Goal: Information Seeking & Learning: Learn about a topic

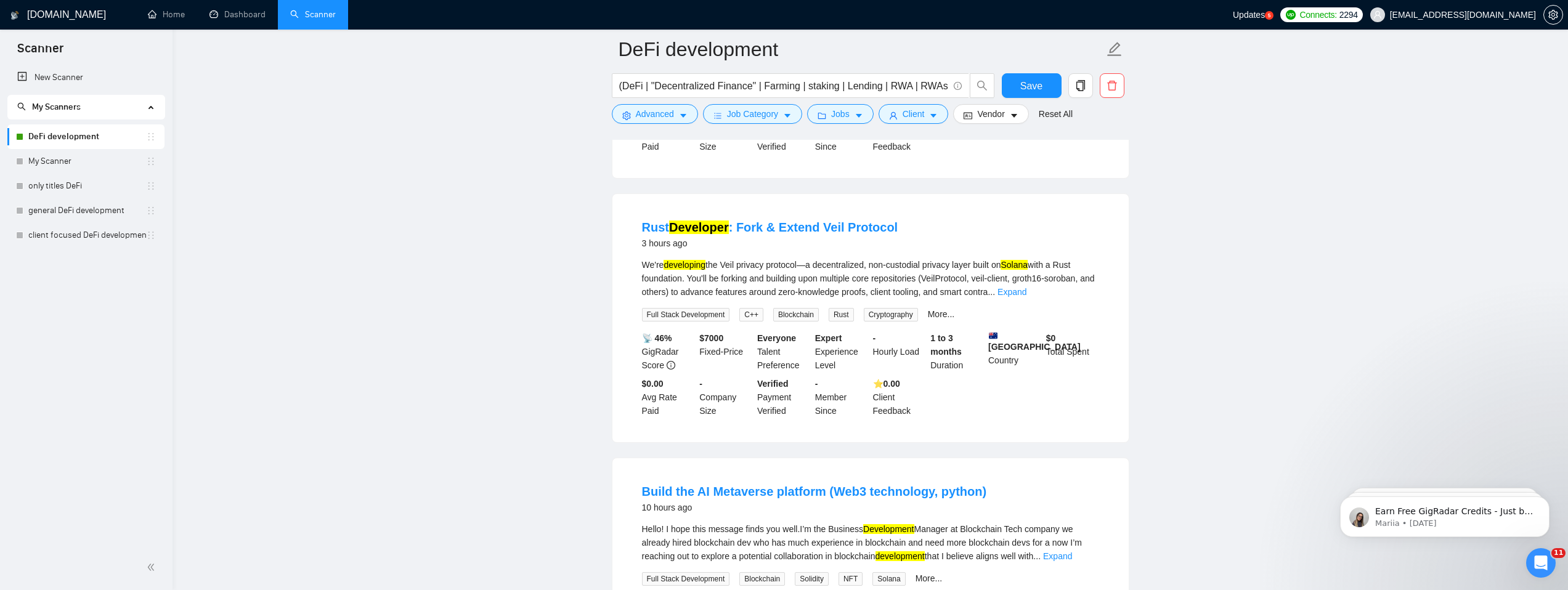
click at [73, 137] on link "DeFi development" at bounding box center [87, 137] width 117 height 25
click at [246, 13] on link "Dashboard" at bounding box center [238, 14] width 56 height 10
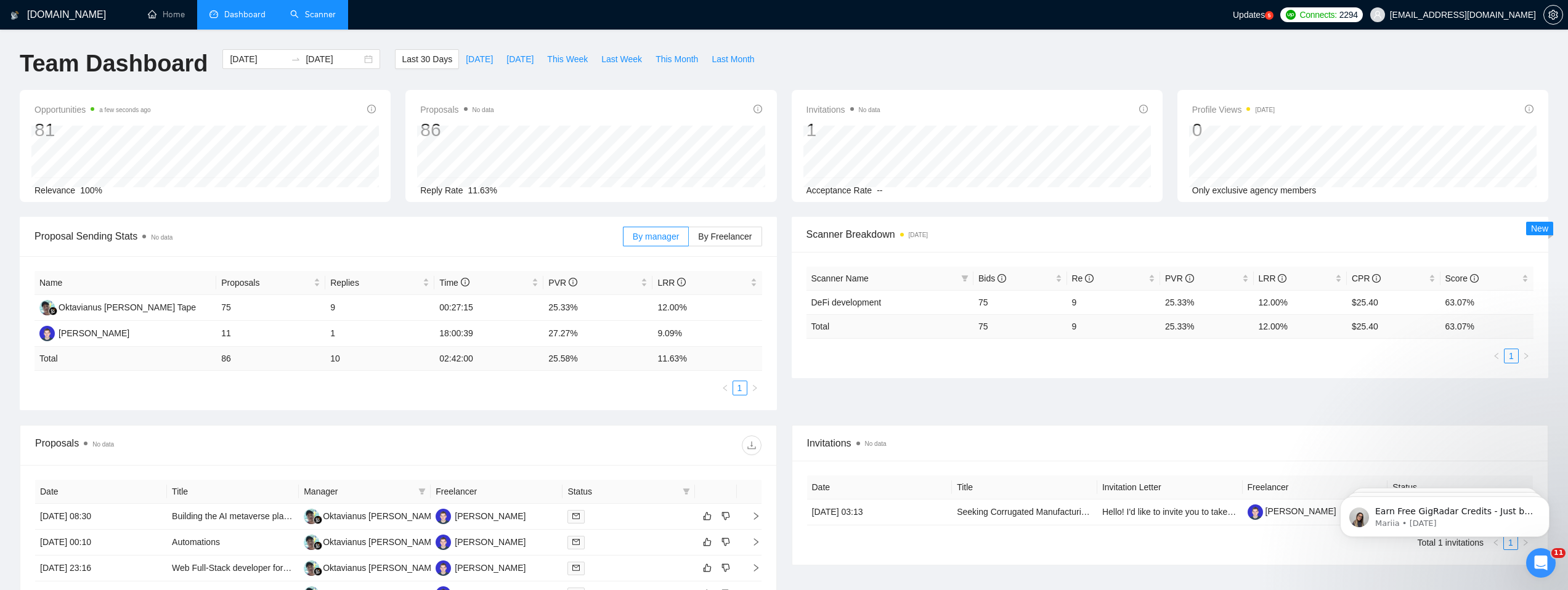
click at [306, 17] on link "Scanner" at bounding box center [313, 14] width 45 height 10
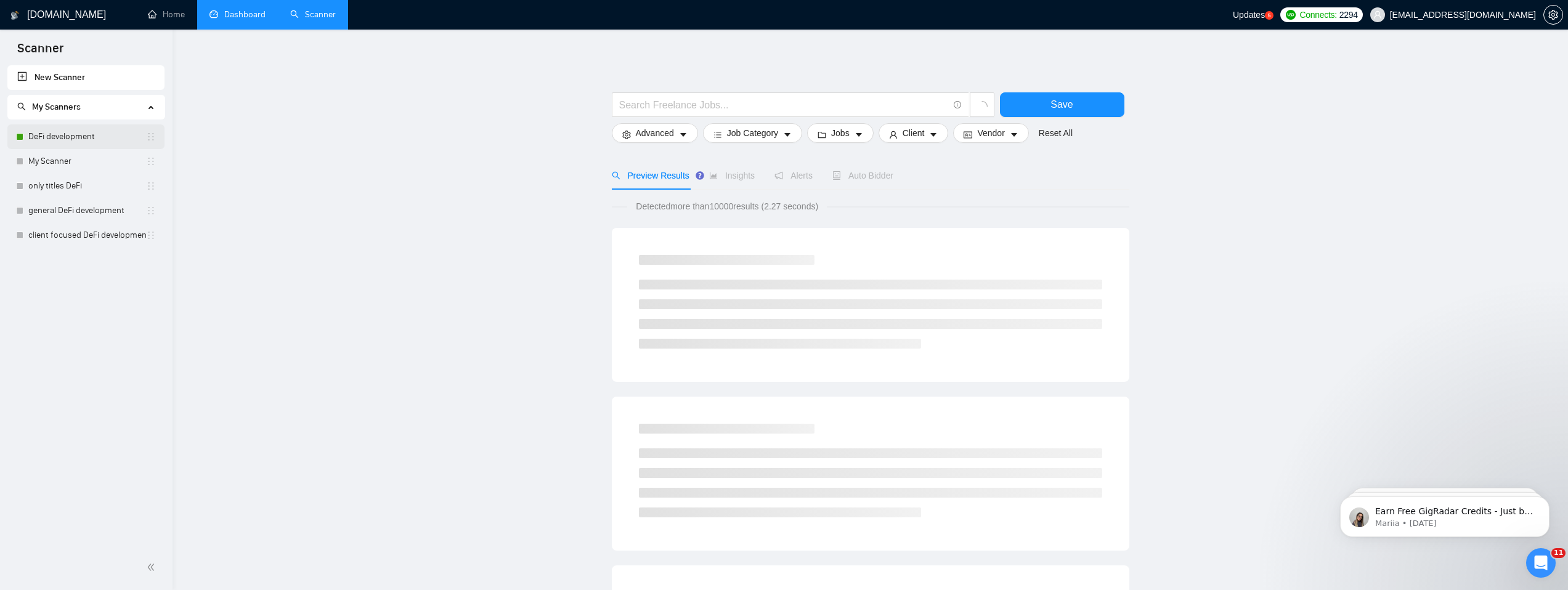
click at [70, 140] on link "DeFi development" at bounding box center [87, 137] width 117 height 25
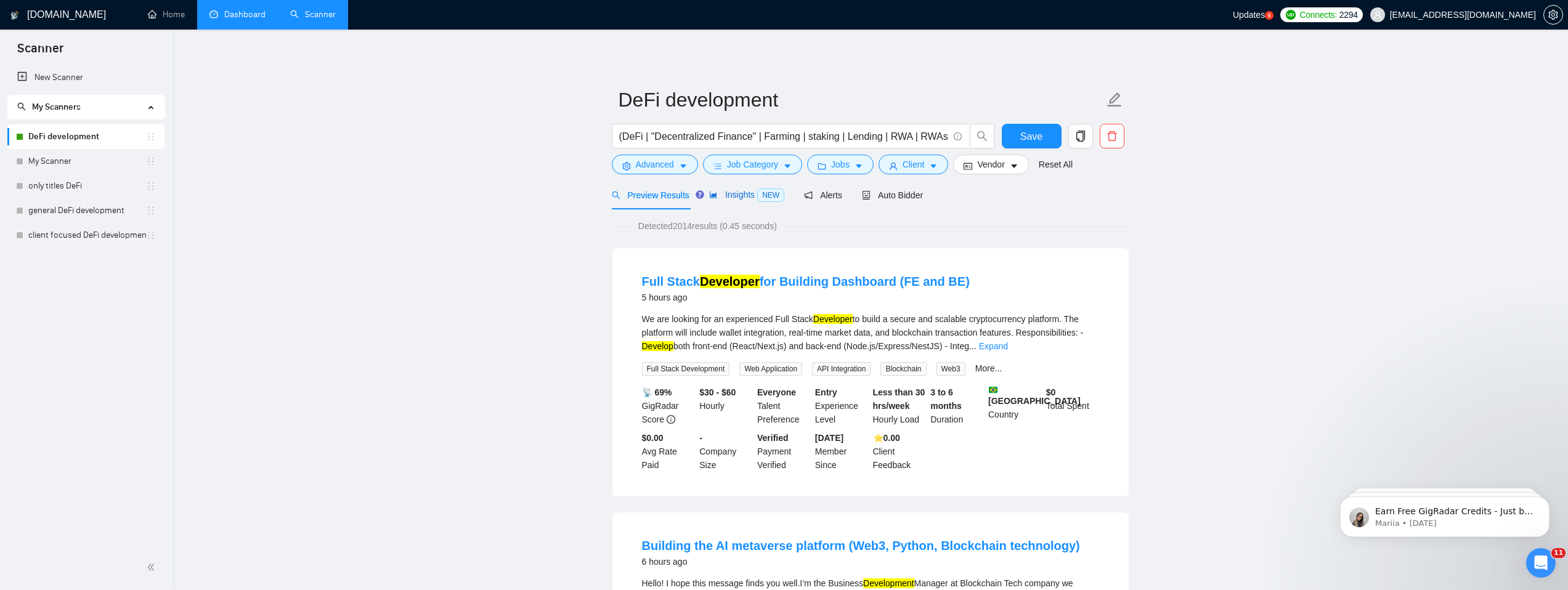
click at [729, 191] on span "Insights NEW" at bounding box center [747, 195] width 75 height 10
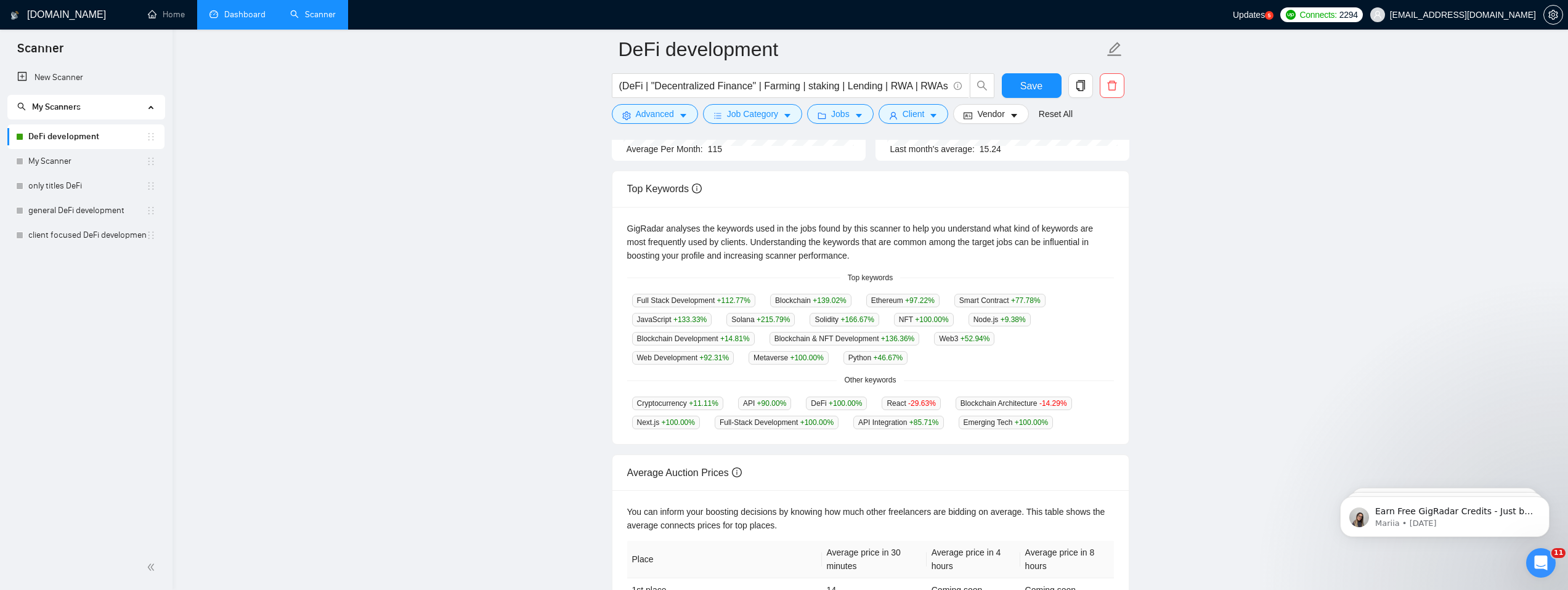
scroll to position [188, 0]
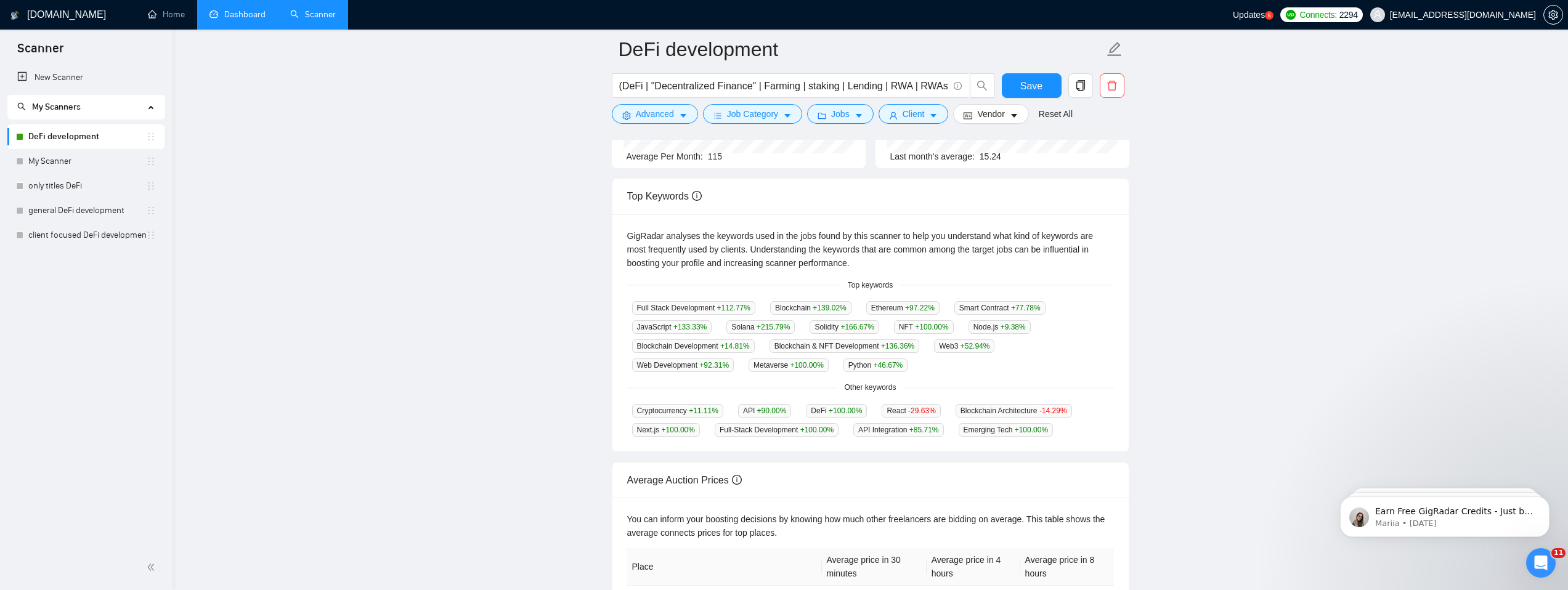
click at [55, 135] on link "DeFi development" at bounding box center [87, 137] width 117 height 25
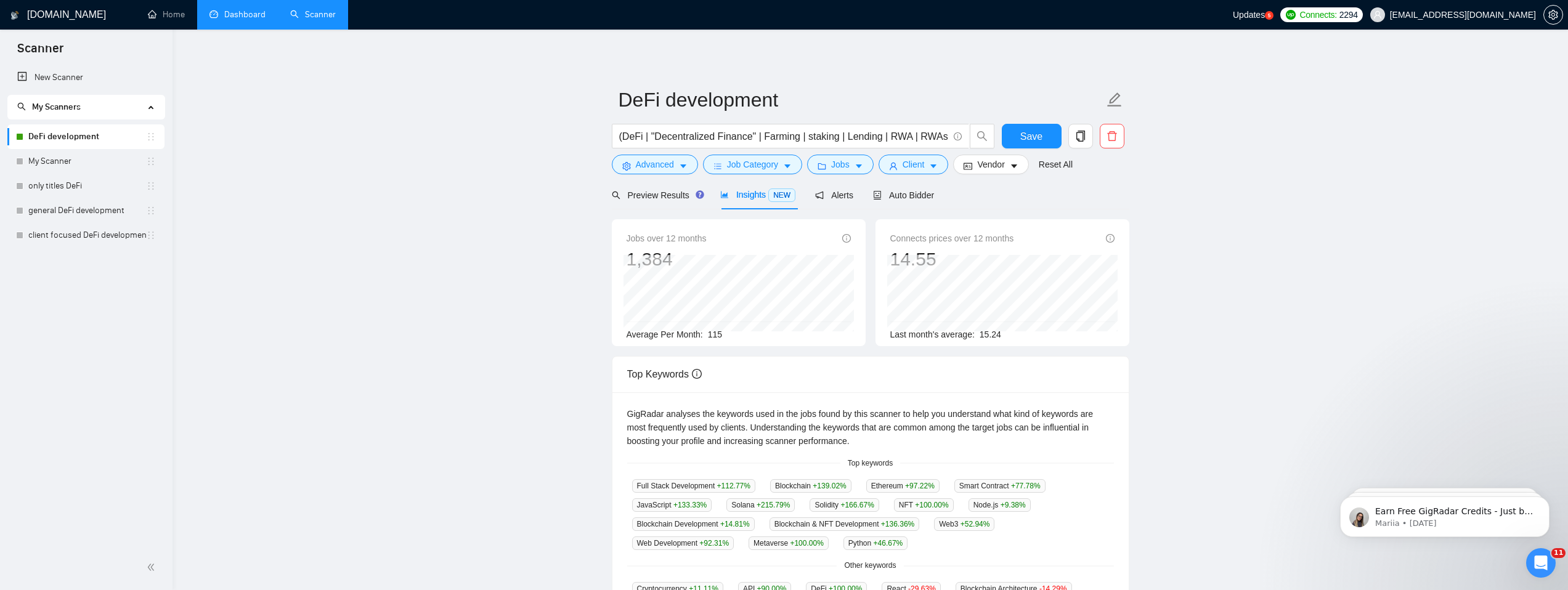
click at [91, 135] on link "DeFi development" at bounding box center [87, 137] width 117 height 25
click at [232, 11] on link "Dashboard" at bounding box center [238, 14] width 56 height 10
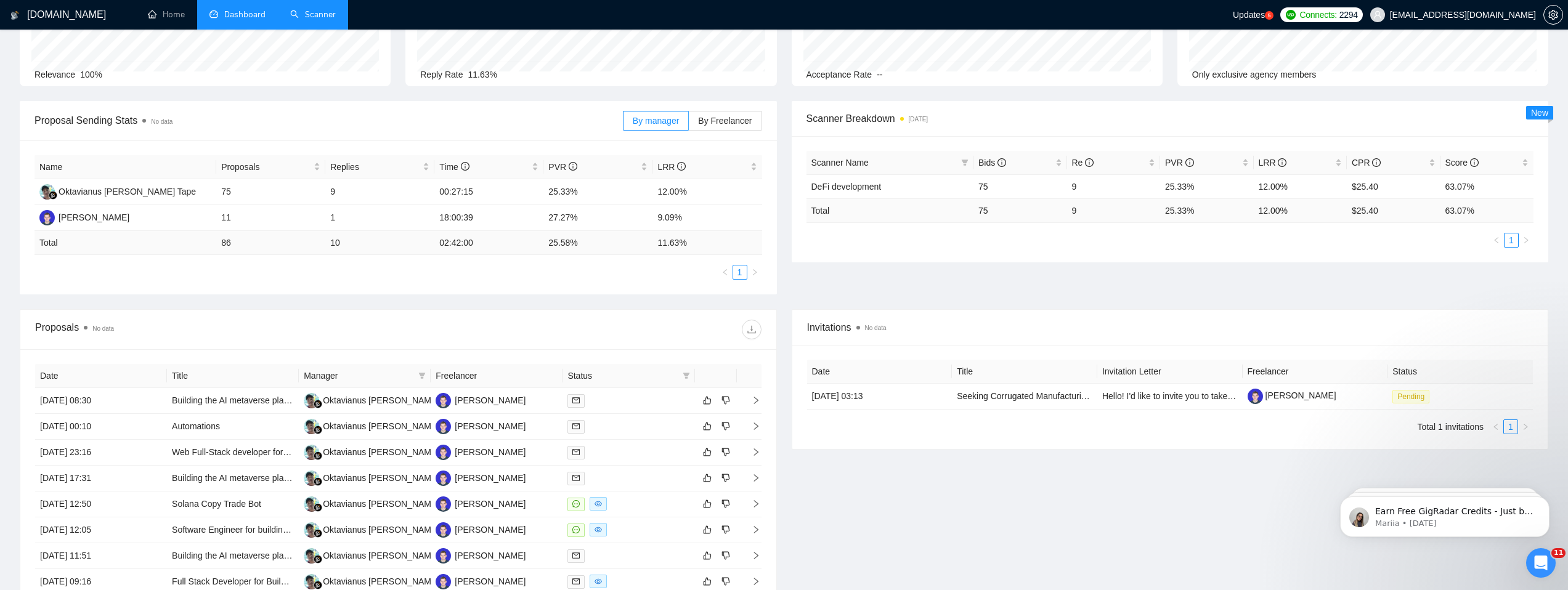
scroll to position [164, 0]
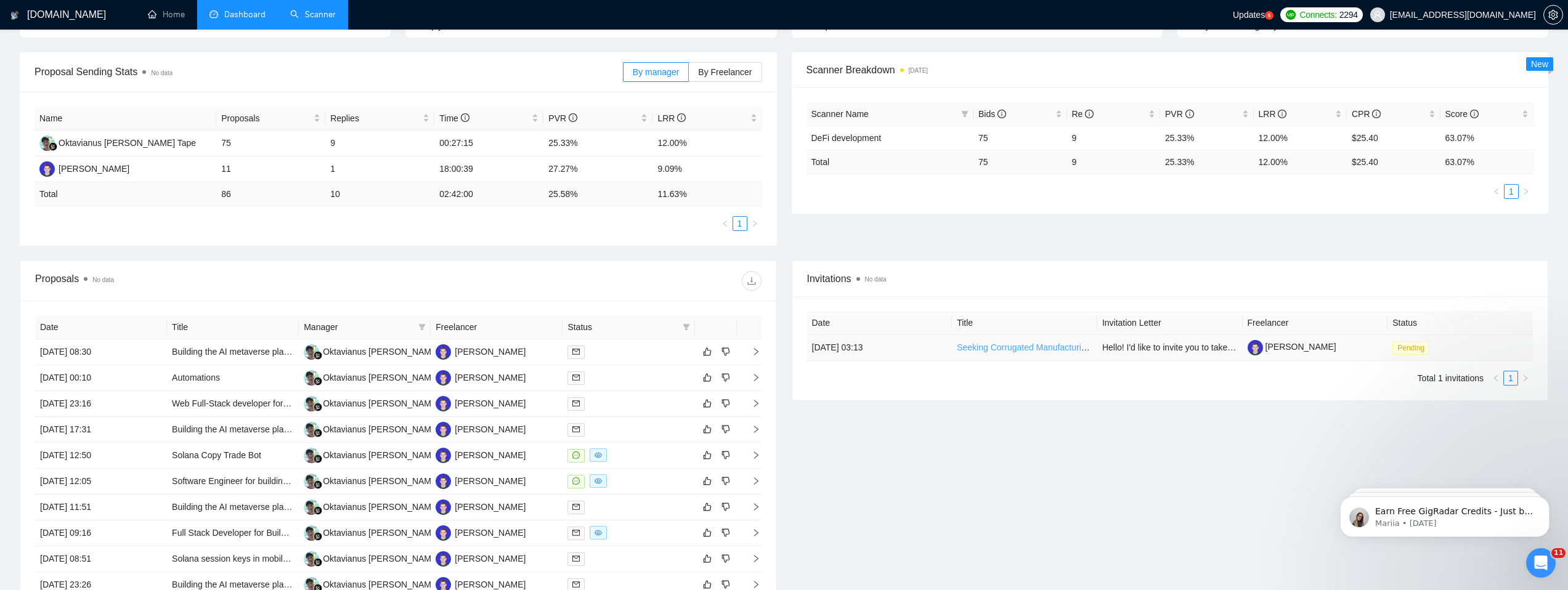
click at [1017, 346] on link "Seeking Corrugated Manufacturing Decision-Makers - Paid Survey" at bounding box center [1083, 347] width 254 height 10
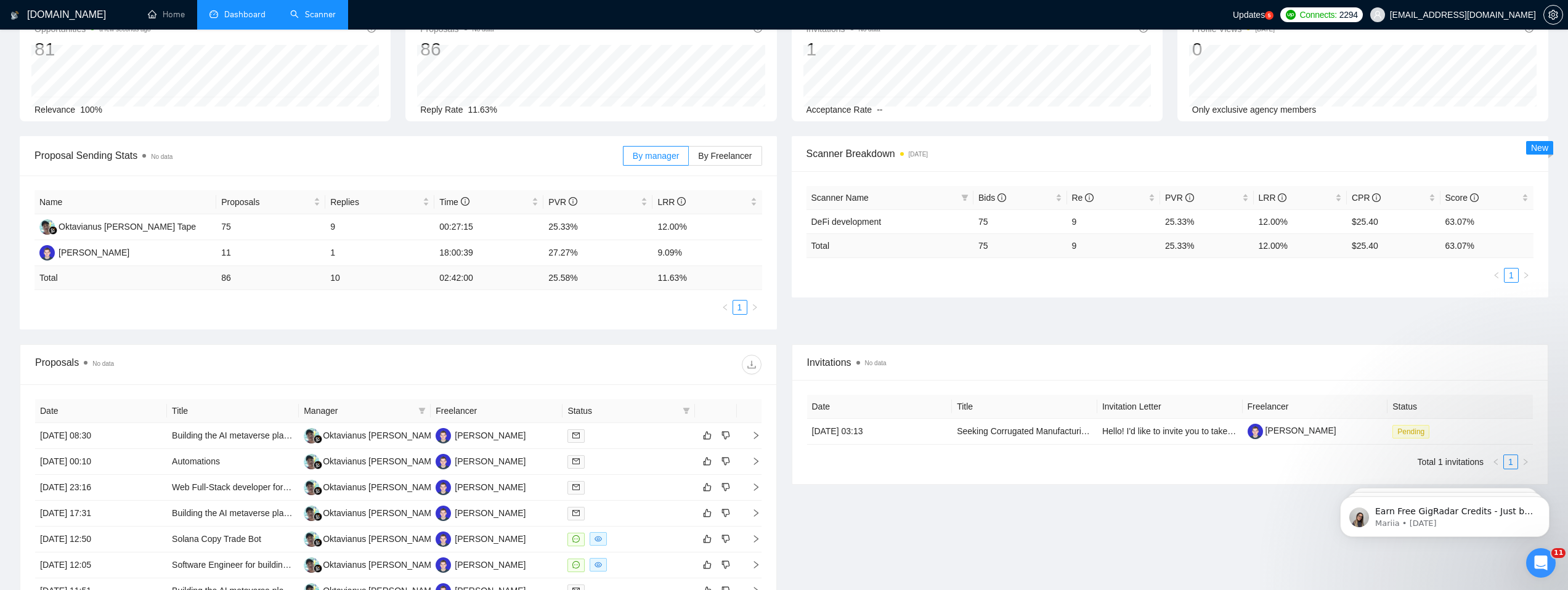
scroll to position [283, 0]
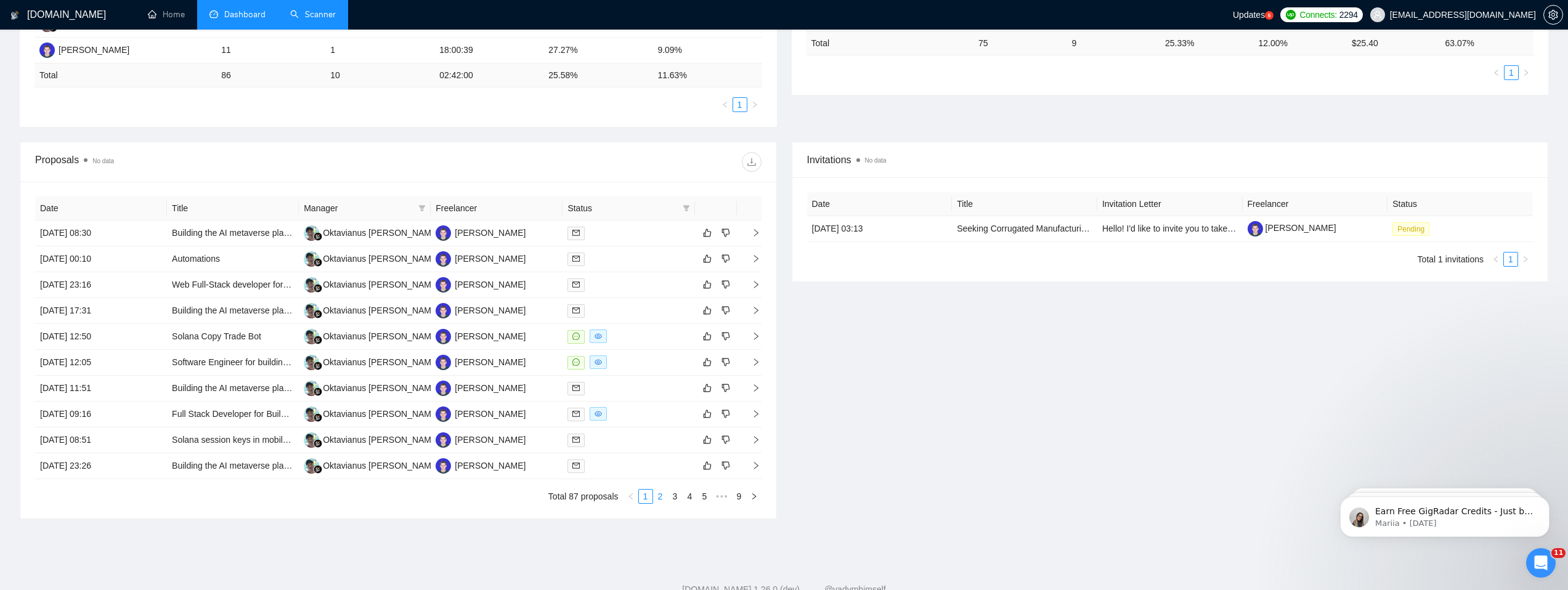
click at [657, 494] on link "2" at bounding box center [660, 495] width 13 height 13
click at [676, 498] on link "3" at bounding box center [675, 495] width 13 height 13
click at [643, 495] on link "1" at bounding box center [645, 495] width 13 height 13
